Goal: Task Accomplishment & Management: Use online tool/utility

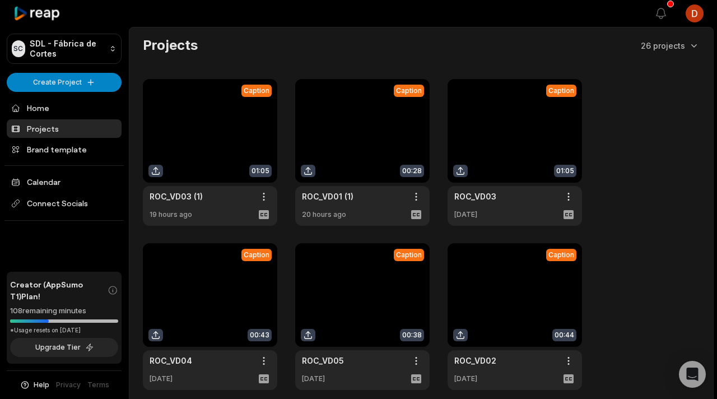
scroll to position [12, 0]
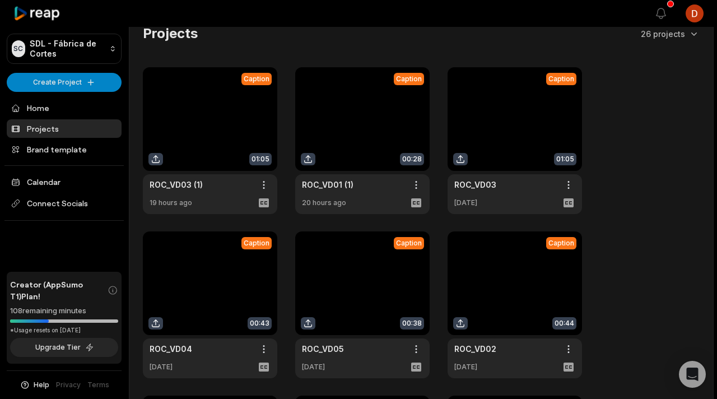
click at [190, 147] on link at bounding box center [210, 140] width 134 height 147
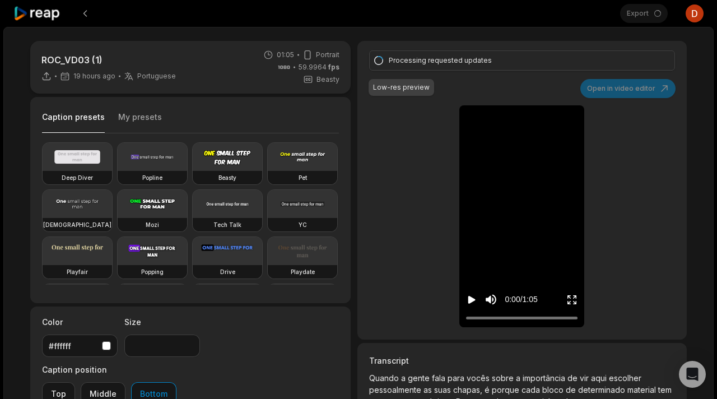
click at [505, 123] on video at bounding box center [522, 113] width 35 height 17
click at [143, 112] on button "My presets" at bounding box center [140, 122] width 44 height 21
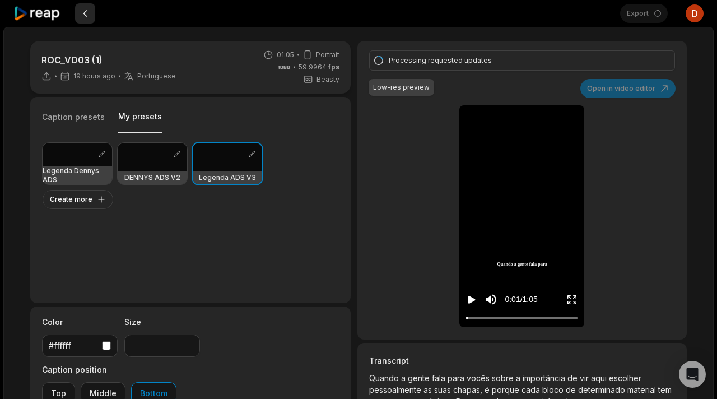
click at [80, 17] on button at bounding box center [85, 13] width 20 height 20
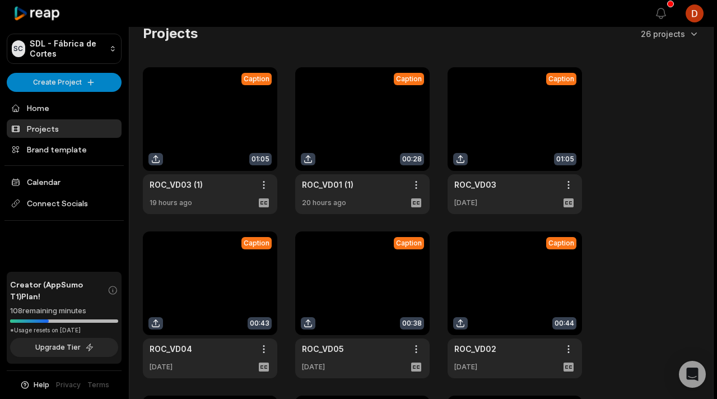
scroll to position [13, 0]
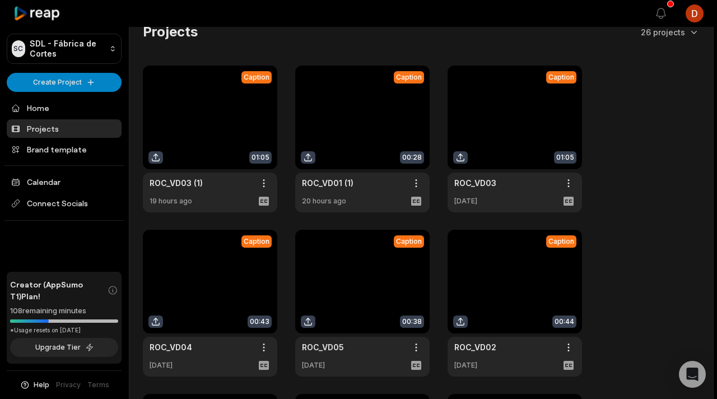
click at [518, 136] on link at bounding box center [515, 139] width 134 height 147
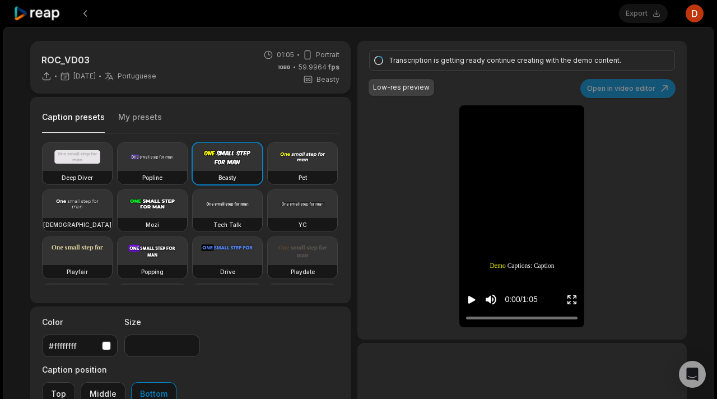
type input "**"
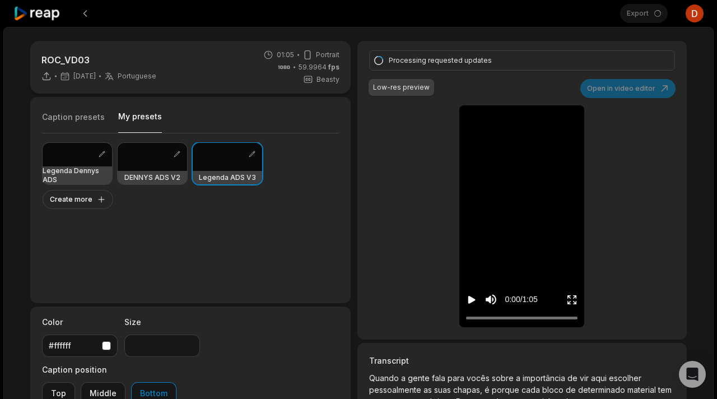
click at [148, 119] on button "My presets" at bounding box center [140, 122] width 44 height 22
click at [58, 17] on icon at bounding box center [37, 13] width 48 height 15
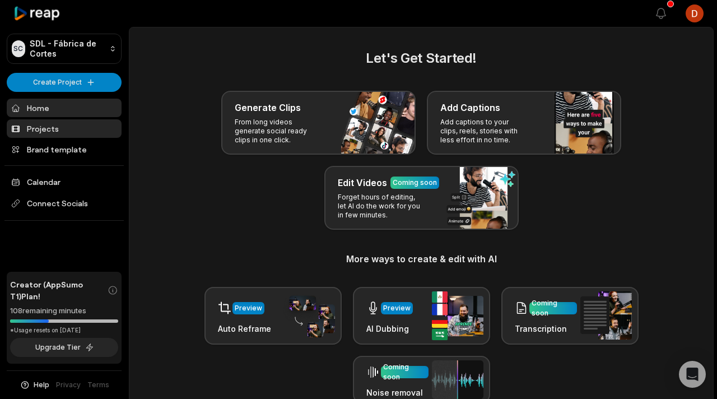
click at [55, 122] on link "Projects" at bounding box center [64, 128] width 115 height 18
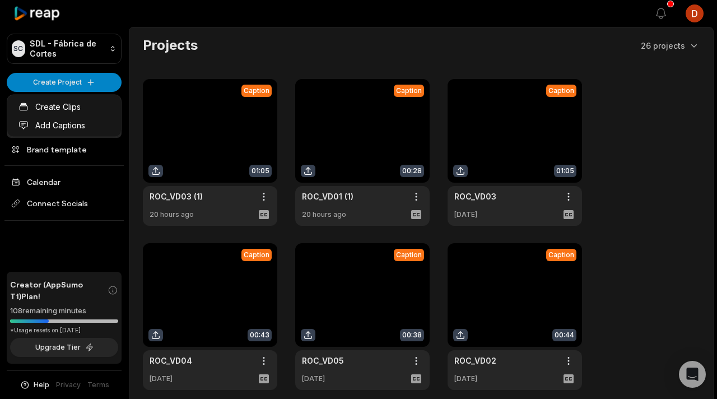
click at [94, 87] on html "SC SDL - Fábrica de Cortes Create Project Home Projects Brand template Calendar…" at bounding box center [358, 199] width 717 height 399
click at [91, 101] on link "Create Clips" at bounding box center [64, 107] width 109 height 18
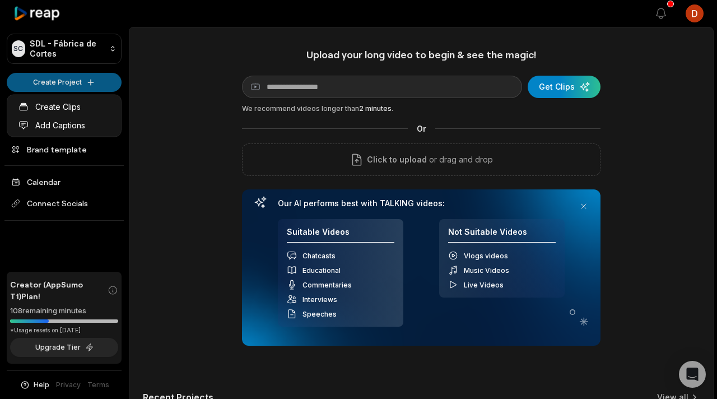
click at [75, 85] on html "SC SDL - Fábrica de Cortes Create Project Home Projects Brand template Calendar…" at bounding box center [358, 199] width 717 height 399
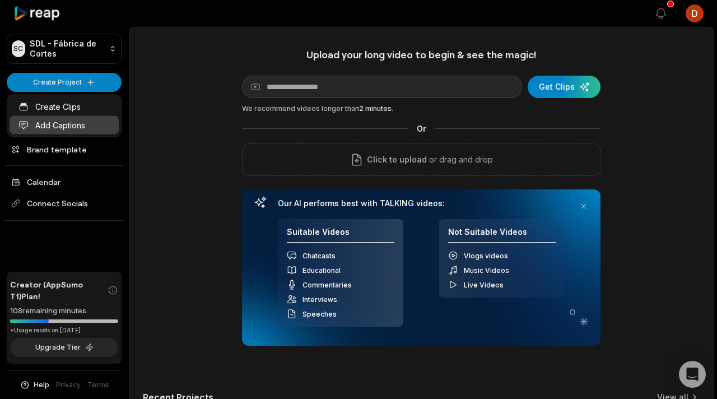
click at [81, 121] on link "Add Captions" at bounding box center [64, 125] width 109 height 18
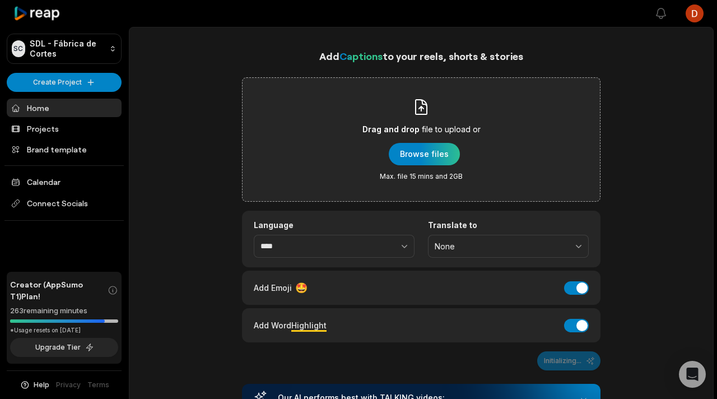
click at [307, 159] on div "Drag and drop file to upload or Browse files Max. file 15 mins and 2GB" at bounding box center [421, 139] width 359 height 124
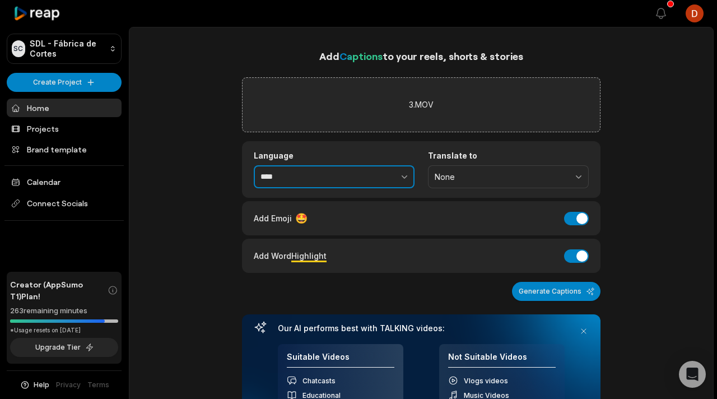
click at [297, 169] on input "****" at bounding box center [334, 177] width 161 height 24
click at [308, 174] on input "****" at bounding box center [334, 177] width 161 height 24
type input "**********"
click at [280, 202] on div "Add Emoji 🤩 Add Emoji" at bounding box center [421, 218] width 359 height 34
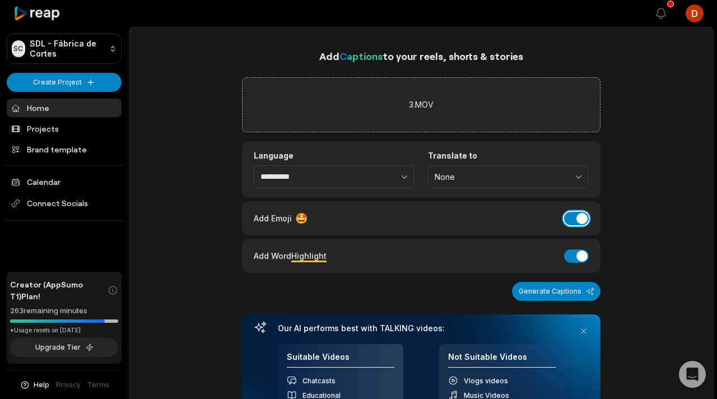
click at [578, 217] on button "Add Emoji" at bounding box center [576, 218] width 25 height 13
click at [576, 253] on button "Add Word Highlight" at bounding box center [576, 255] width 25 height 13
click at [569, 290] on button "Generate Captions" at bounding box center [556, 291] width 89 height 19
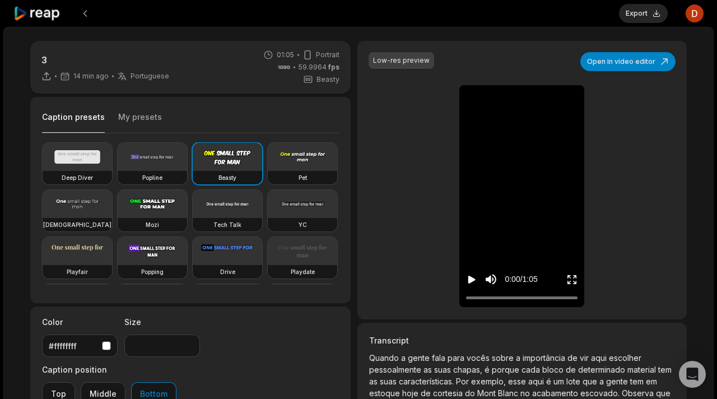
click at [468, 283] on icon "Play video" at bounding box center [471, 279] width 11 height 11
click at [468, 283] on icon "Pause video" at bounding box center [471, 279] width 11 height 11
click at [145, 123] on button "My presets" at bounding box center [140, 122] width 44 height 21
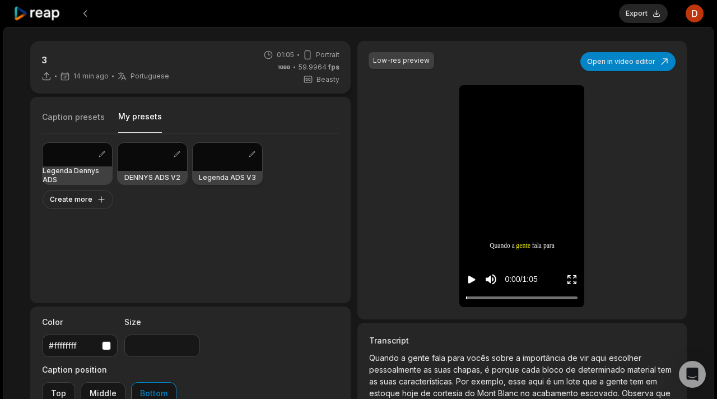
click at [222, 160] on div at bounding box center [227, 157] width 69 height 28
type input "**"
click at [643, 17] on button "Export" at bounding box center [643, 13] width 49 height 19
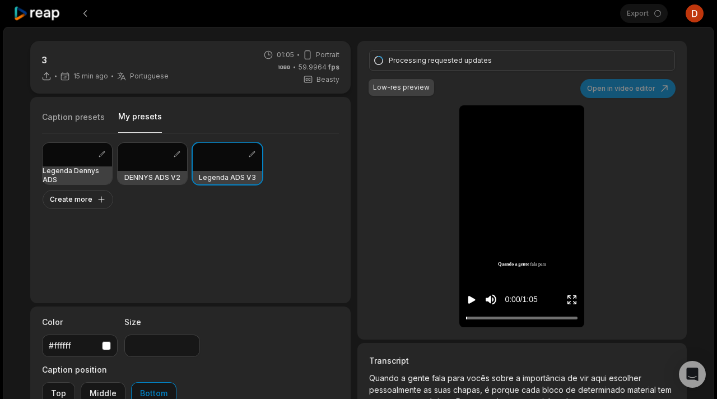
click at [391, 170] on div "Processing requested updates Low-res preview Open in video editor Quando a gent…" at bounding box center [523, 190] width 330 height 299
click at [385, 63] on div "Processing requested updates" at bounding box center [522, 60] width 306 height 20
click at [397, 57] on div "Processing requested updates" at bounding box center [520, 60] width 263 height 10
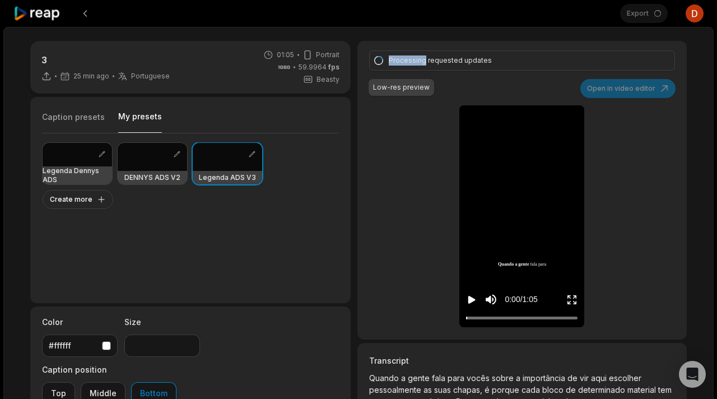
click at [397, 57] on div "Processing requested updates" at bounding box center [520, 60] width 263 height 10
click at [391, 141] on div "Processing requested updates Low-res preview Open in video editor Quando a gent…" at bounding box center [523, 190] width 330 height 299
click at [408, 181] on div "Processing requested updates Low-res preview Open in video editor Quando a gent…" at bounding box center [523, 190] width 330 height 299
click at [431, 151] on div "Processing requested updates Low-res preview Open in video editor Quando a gent…" at bounding box center [523, 190] width 330 height 299
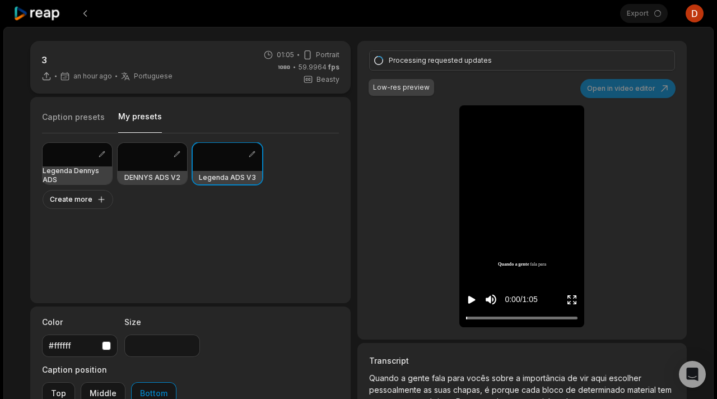
click at [431, 151] on div "Processing requested updates Low-res preview Open in video editor Quando a gent…" at bounding box center [523, 190] width 330 height 299
